Goal: Connect with others: Participate in discussion

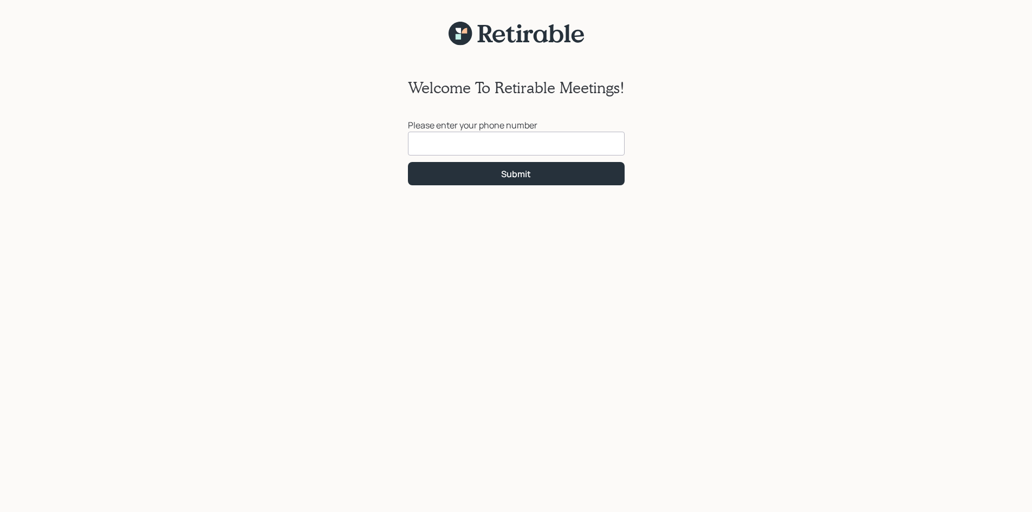
click at [414, 141] on input at bounding box center [516, 144] width 217 height 24
type input "[PHONE_NUMBER]"
click at [523, 172] on div "Submit" at bounding box center [516, 174] width 30 height 12
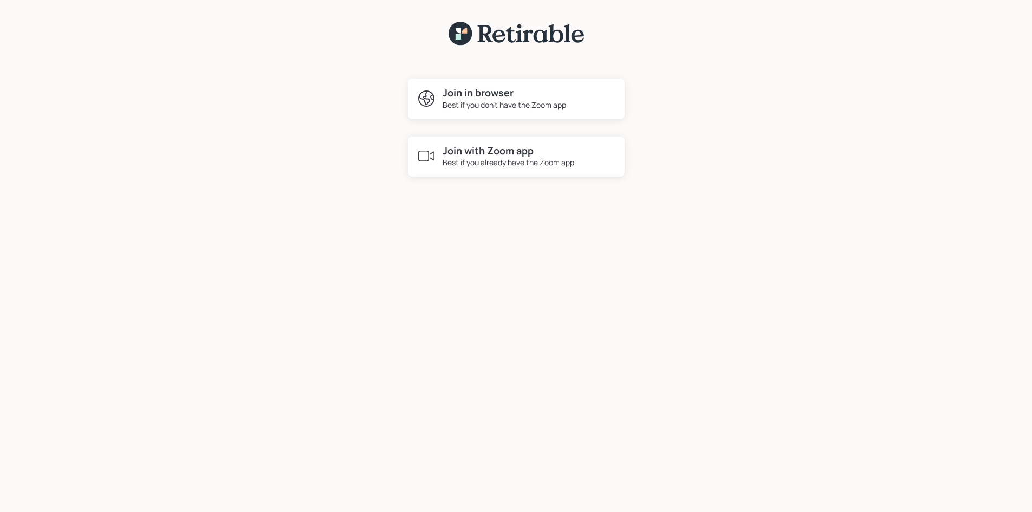
click at [470, 93] on h4 "Join in browser" at bounding box center [504, 93] width 123 height 12
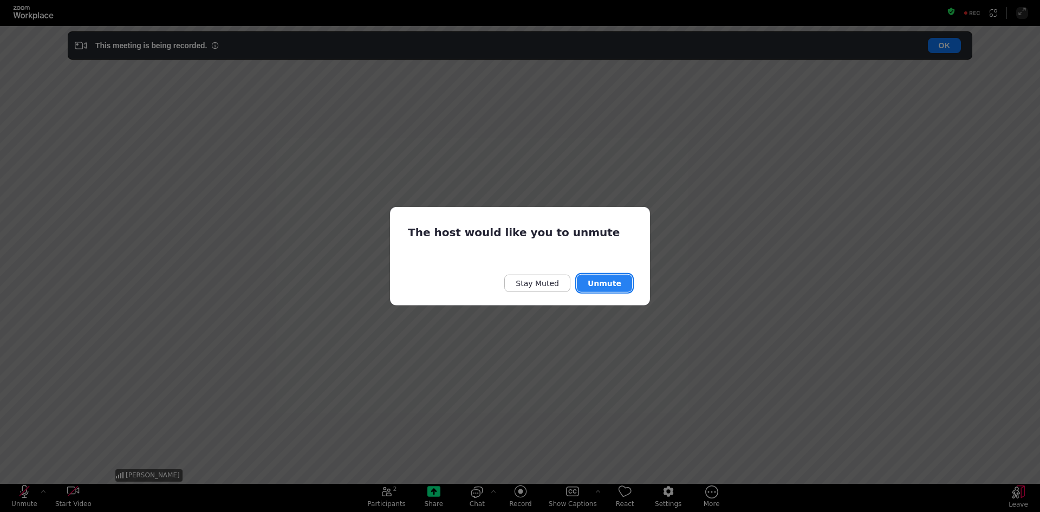
click at [603, 280] on button "Unmute" at bounding box center [604, 283] width 55 height 17
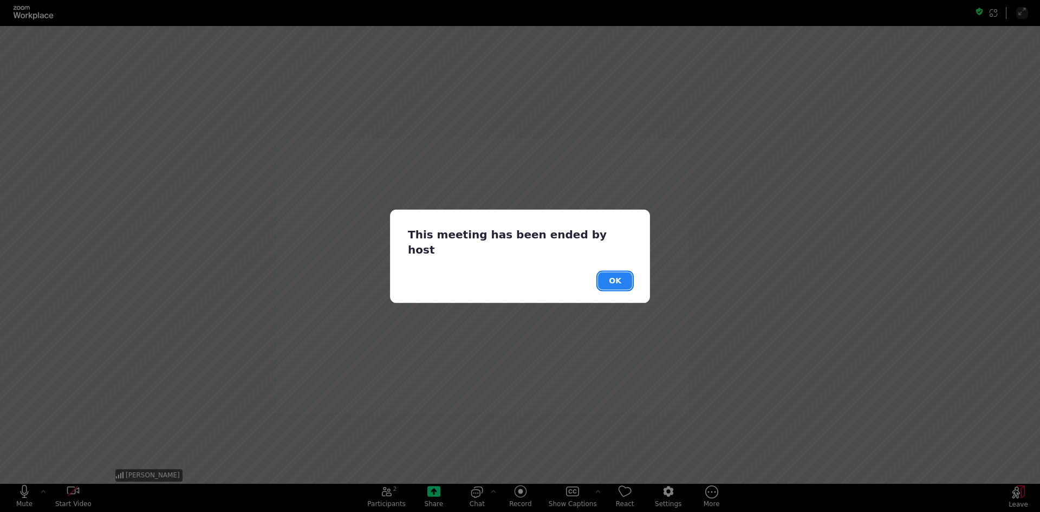
click at [611, 272] on button "OK" at bounding box center [615, 280] width 34 height 17
